Goal: Transaction & Acquisition: Purchase product/service

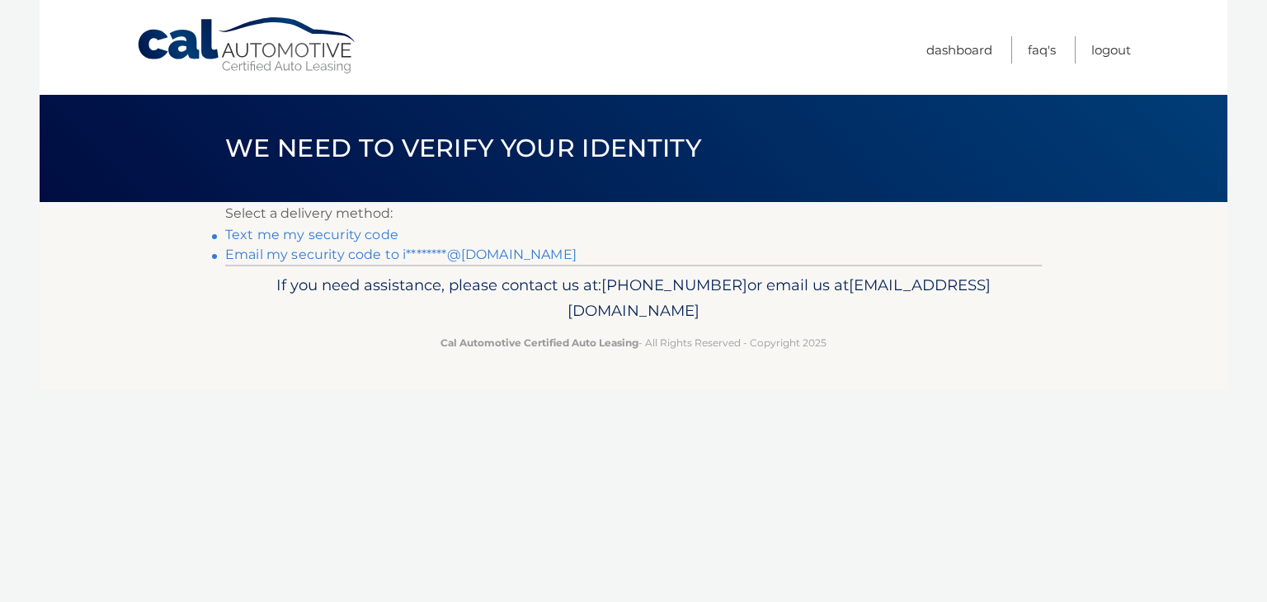
click at [324, 252] on link "Email my security code to i********@gmail.com" at bounding box center [400, 255] width 351 height 16
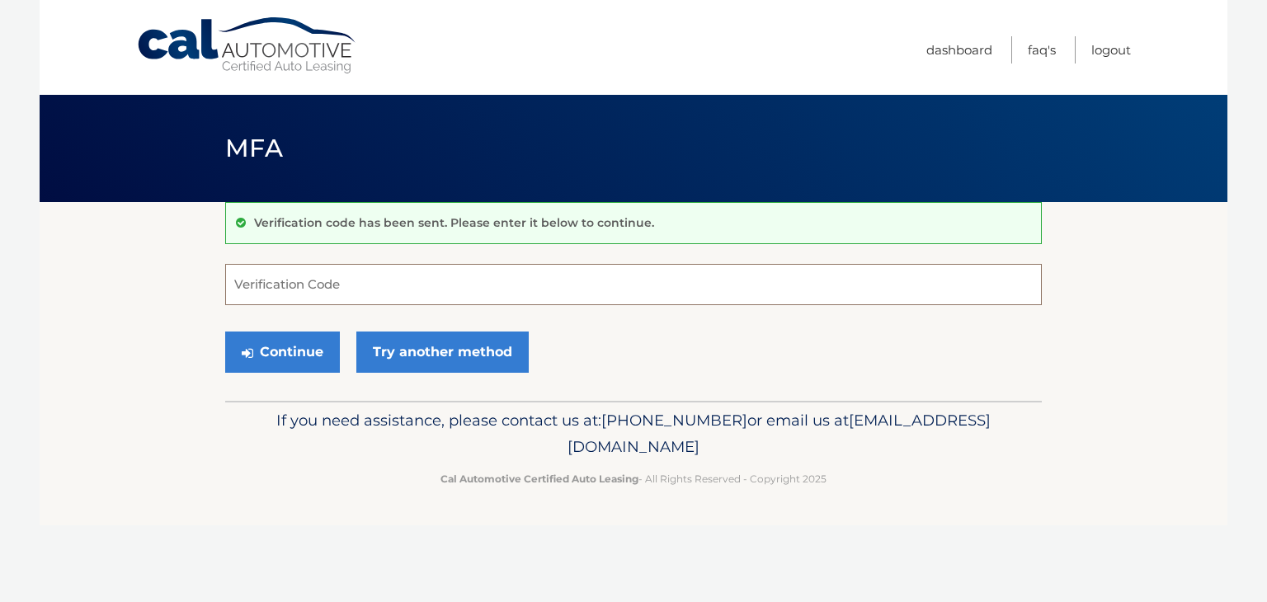
click at [341, 277] on input "Verification Code" at bounding box center [633, 284] width 816 height 41
type input "149707"
click at [267, 349] on button "Continue" at bounding box center [282, 351] width 115 height 41
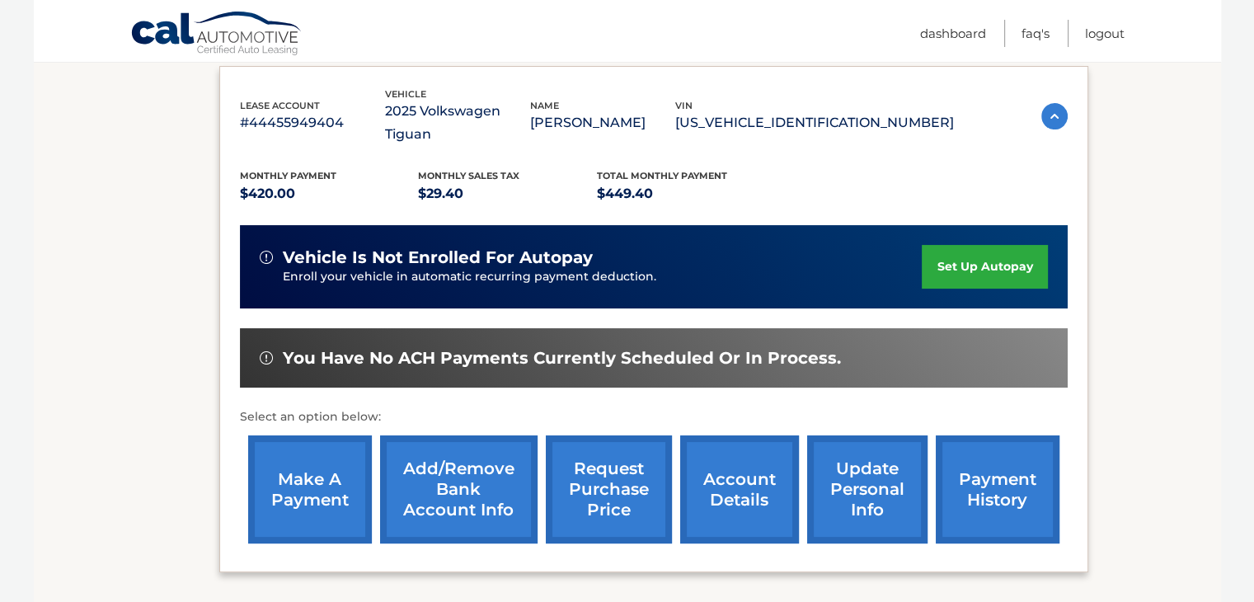
scroll to position [247, 0]
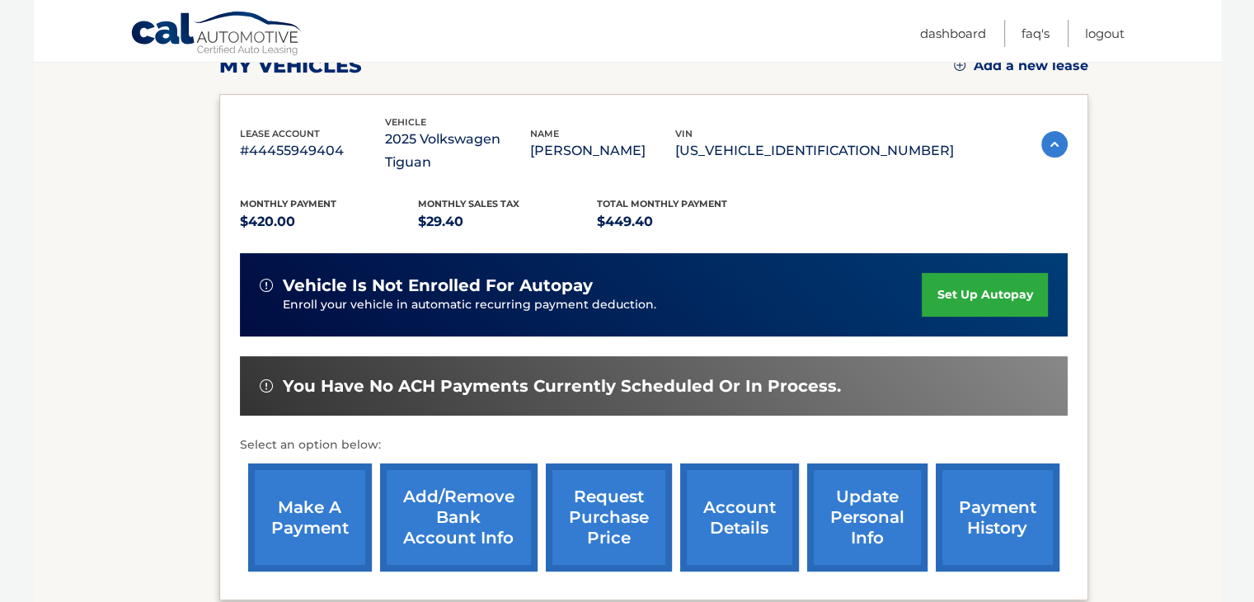
click at [308, 485] on link "make a payment" at bounding box center [310, 517] width 124 height 108
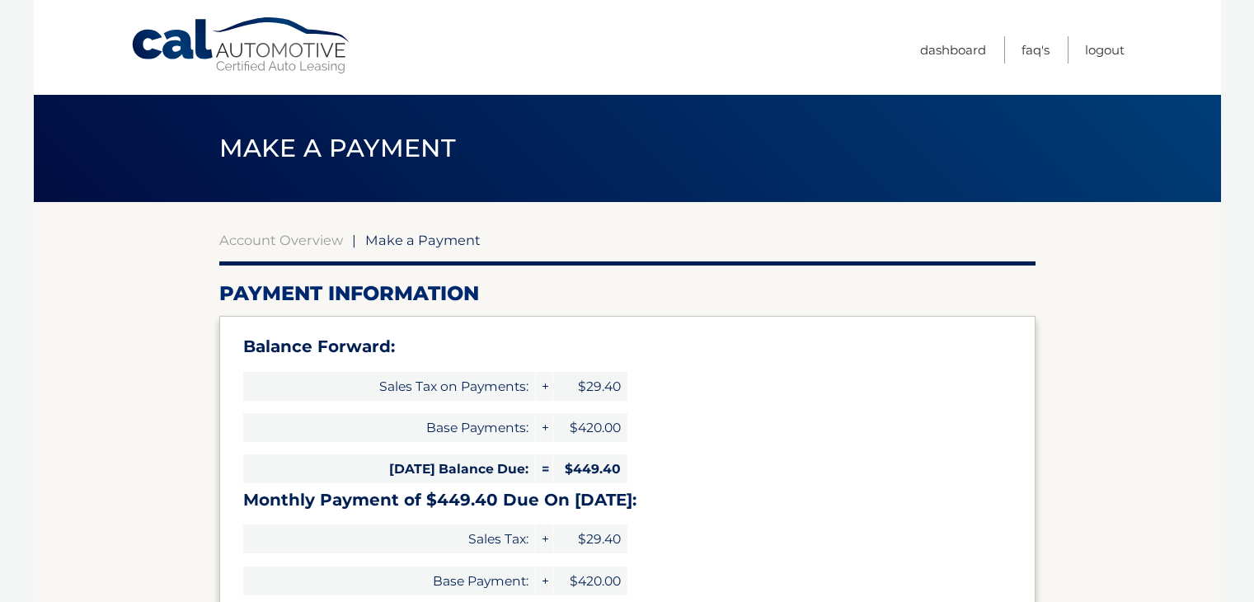
select select "YTRkM2FiZmQtZDBhNC00ZGNhLWE1ZDUtMjI2YTk2MzhlNjc1"
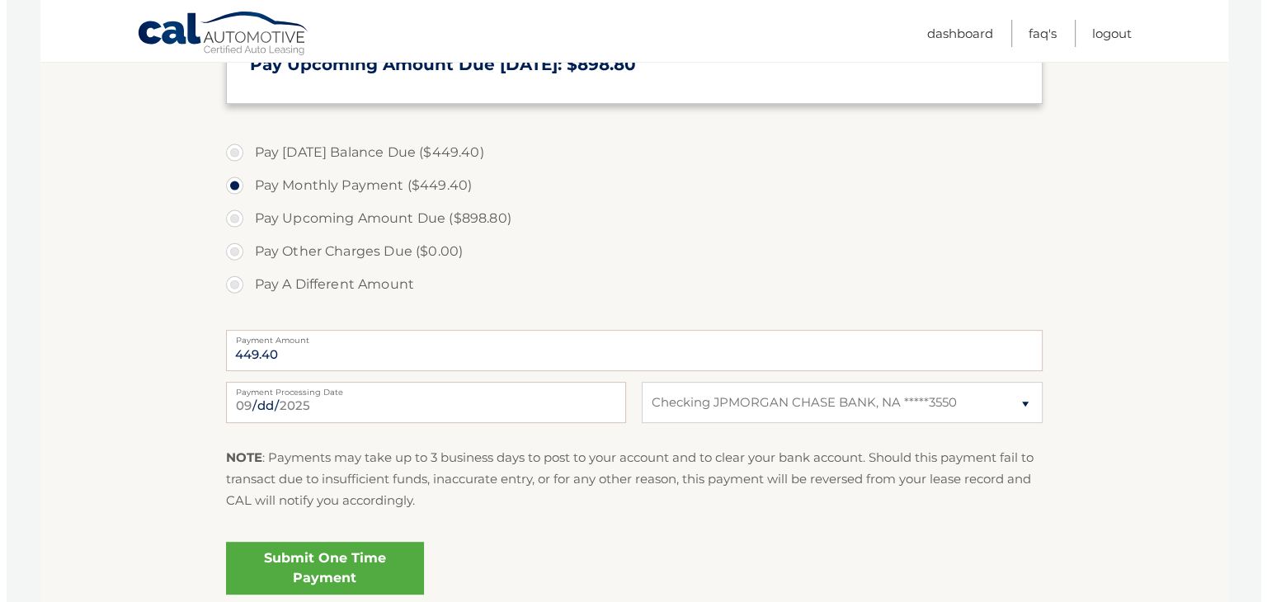
scroll to position [660, 0]
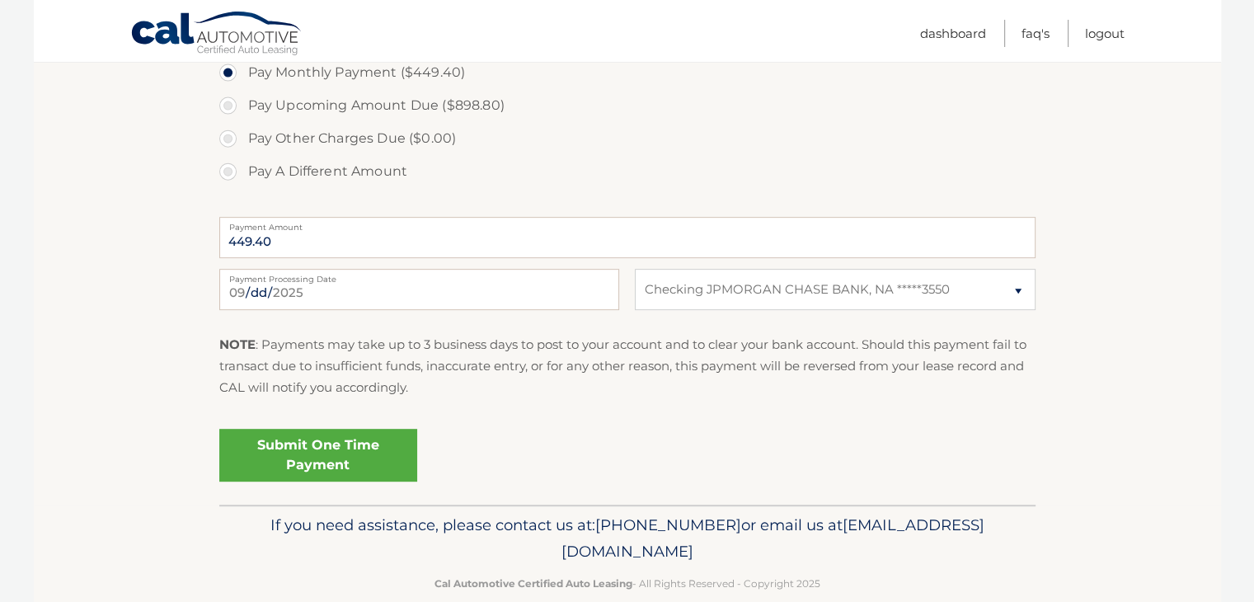
click at [294, 449] on link "Submit One Time Payment" at bounding box center [318, 455] width 198 height 53
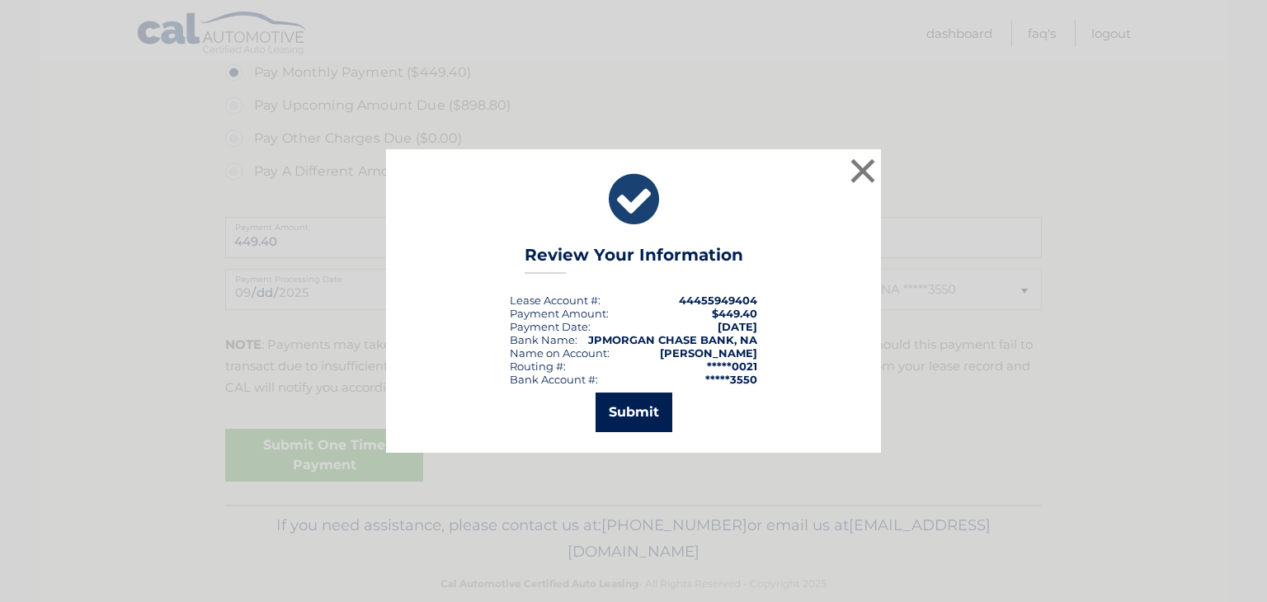
click at [631, 408] on button "Submit" at bounding box center [633, 413] width 77 height 40
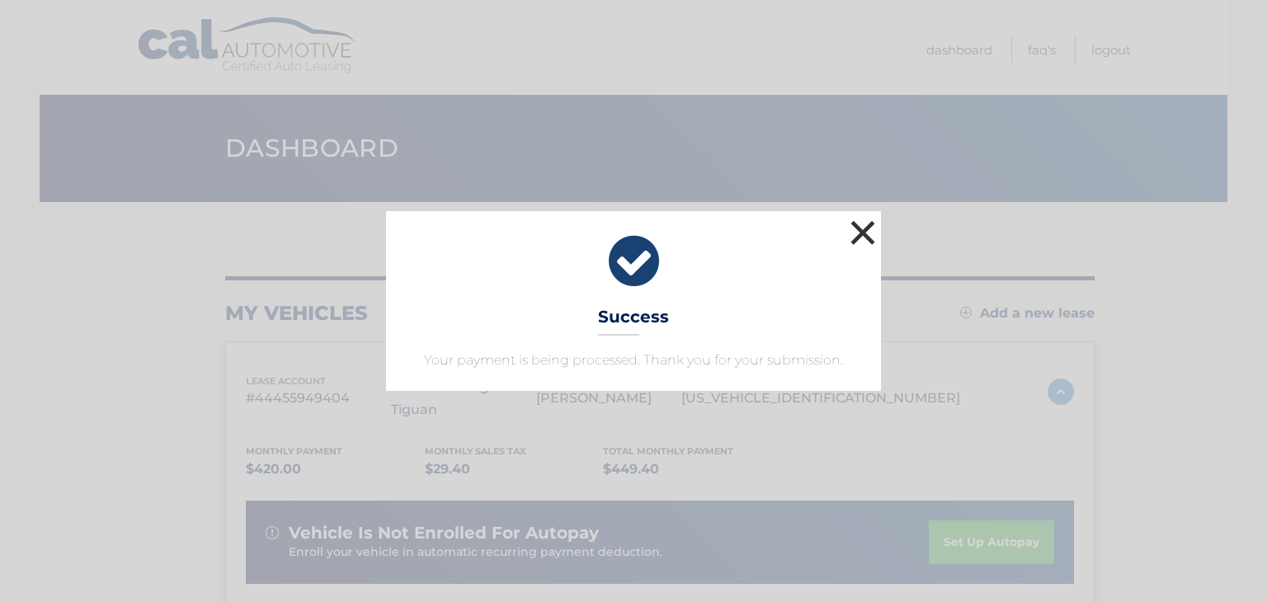
click at [858, 227] on button "×" at bounding box center [862, 232] width 33 height 33
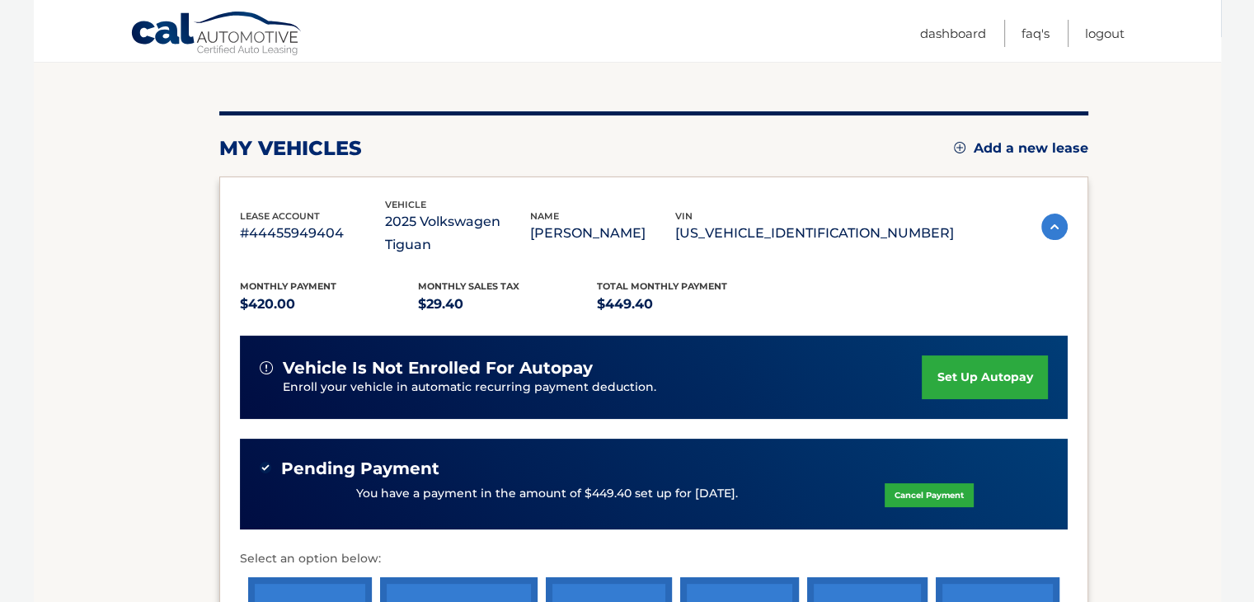
scroll to position [247, 0]
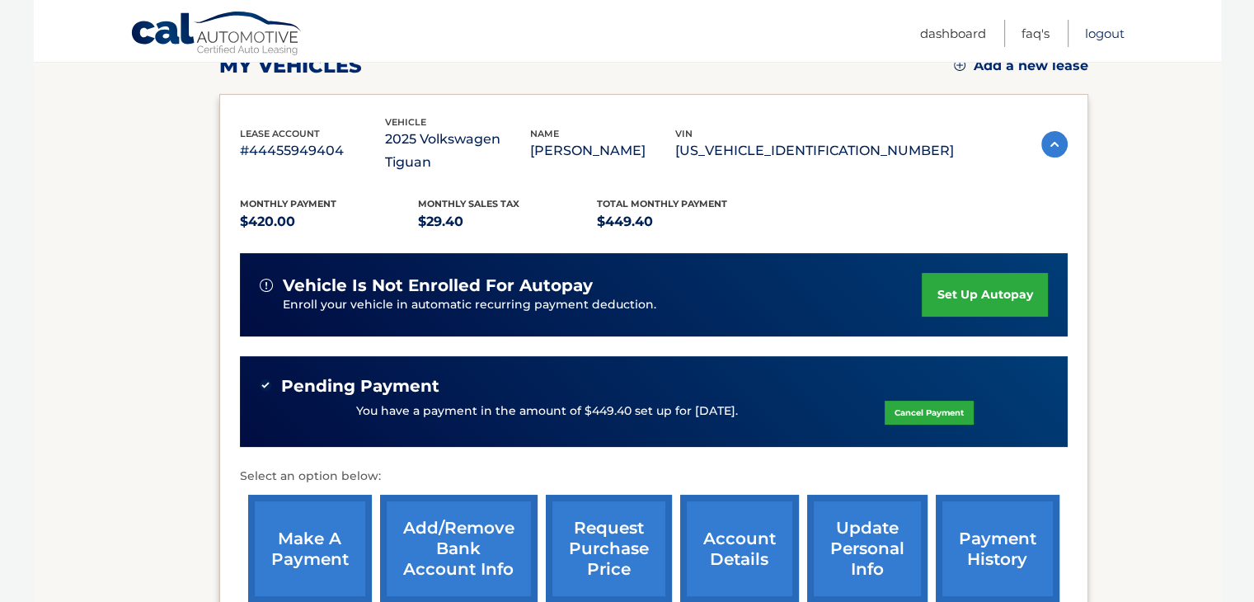
click at [1115, 33] on link "Logout" at bounding box center [1105, 33] width 40 height 27
